Goal: Information Seeking & Learning: Learn about a topic

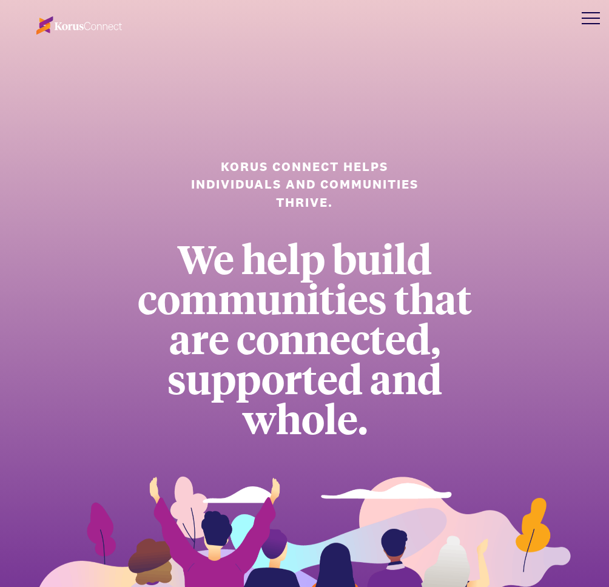
click at [597, 21] on div at bounding box center [591, 18] width 36 height 36
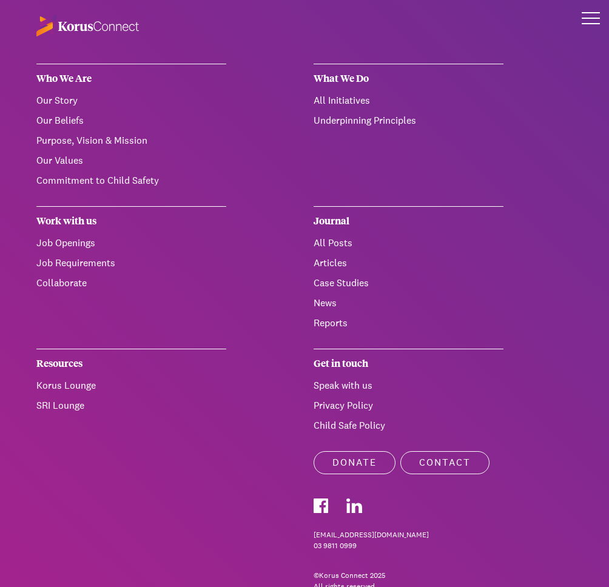
click at [69, 124] on link "Our Beliefs" at bounding box center [59, 120] width 47 height 13
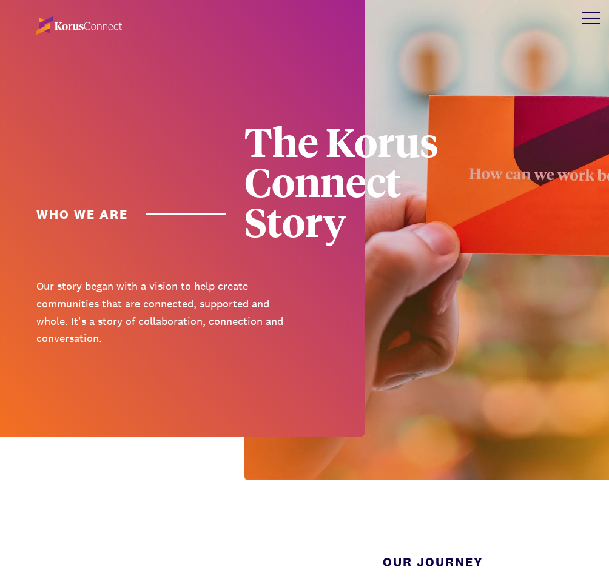
click at [593, 8] on div at bounding box center [591, 18] width 36 height 36
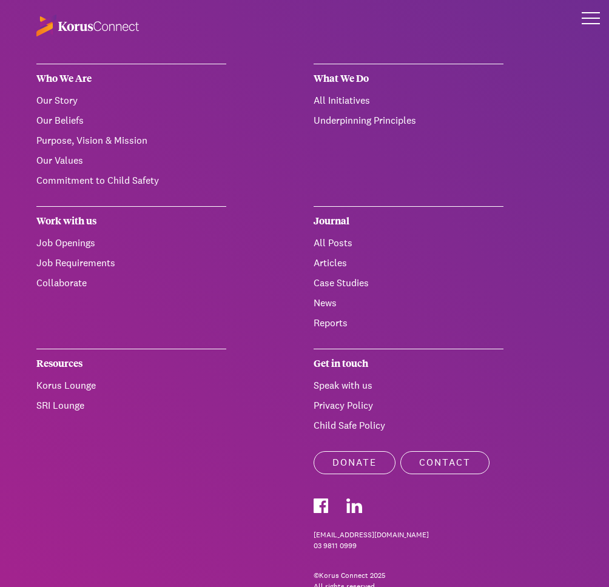
click at [85, 139] on link "Purpose, Vision & Mission" at bounding box center [91, 140] width 111 height 13
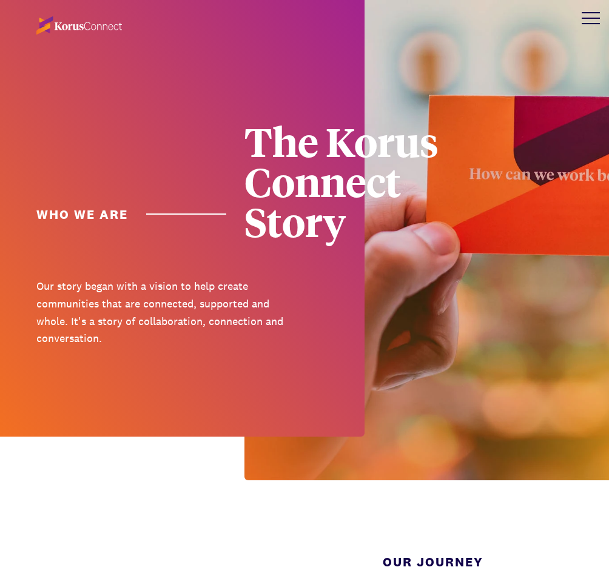
click at [591, 24] on div at bounding box center [591, 18] width 36 height 36
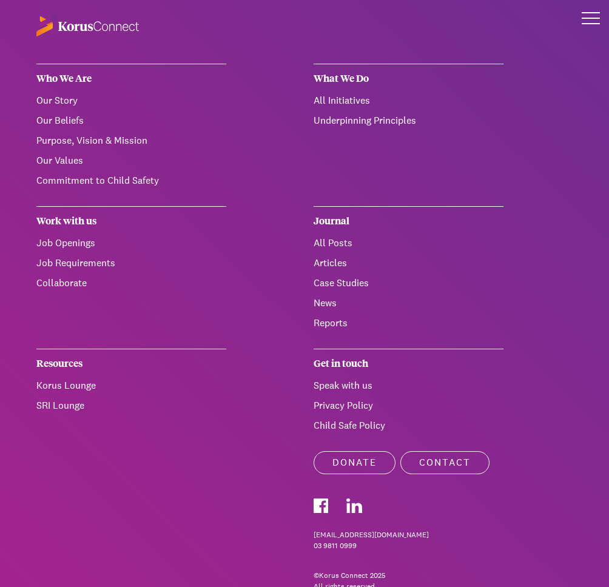
click at [343, 277] on link "Case Studies" at bounding box center [341, 283] width 55 height 13
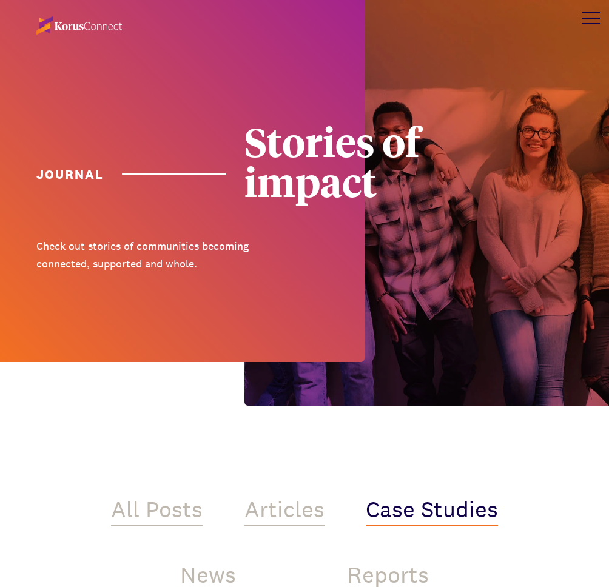
click at [588, 23] on div at bounding box center [591, 23] width 18 height 1
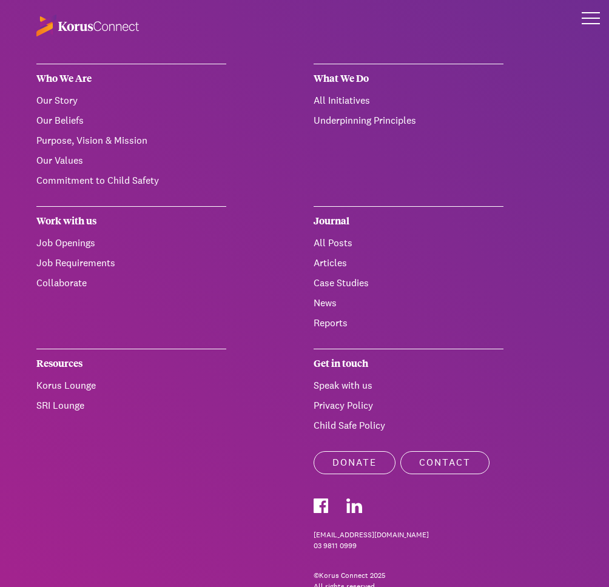
click at [588, 23] on div at bounding box center [591, 23] width 18 height 1
